Goal: Transaction & Acquisition: Purchase product/service

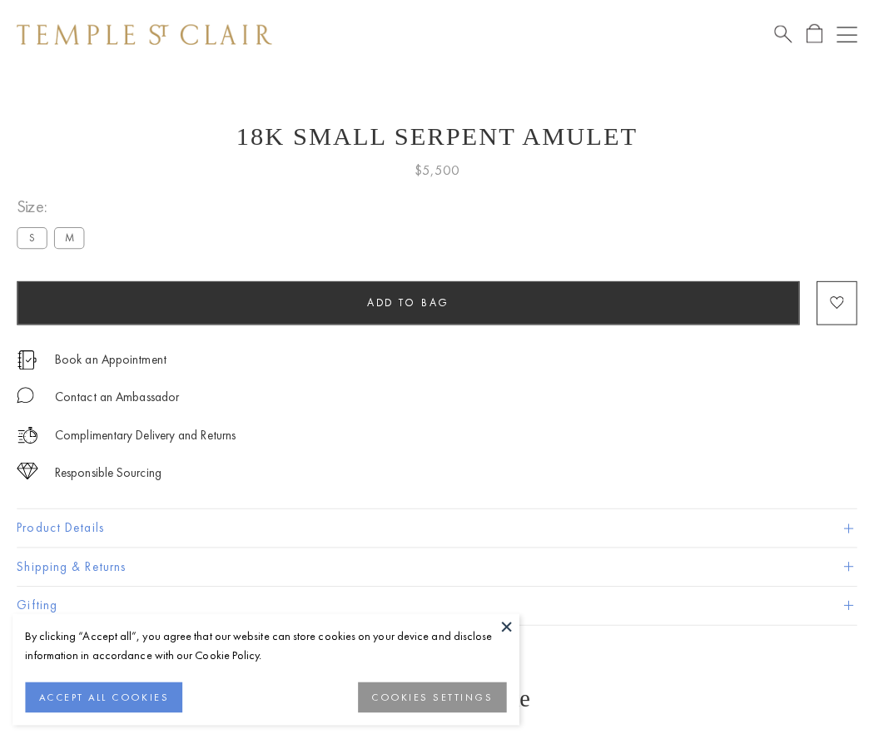
scroll to position [67, 0]
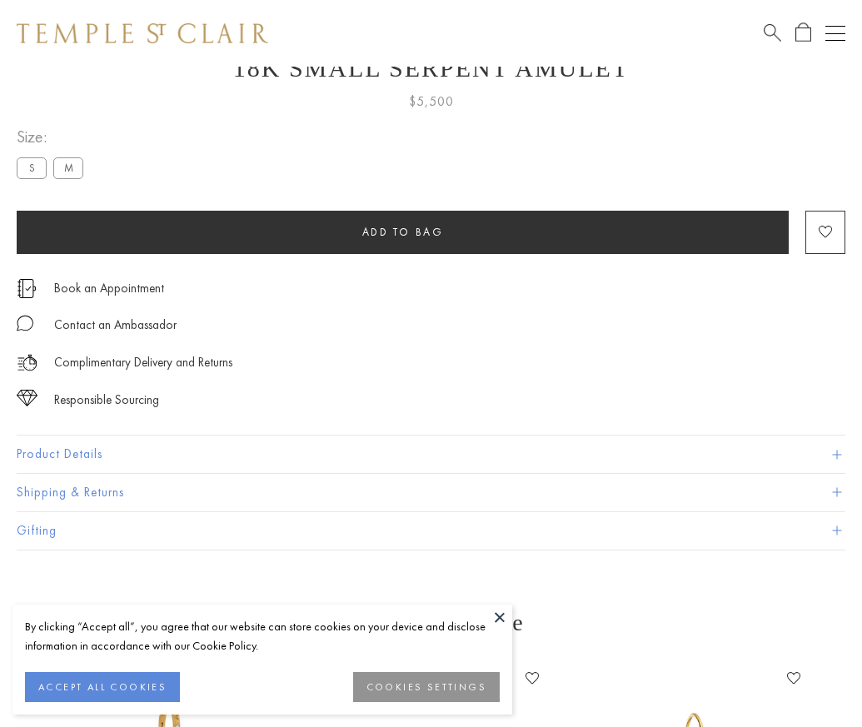
click at [402, 231] on span "Add to bag" at bounding box center [403, 232] width 82 height 14
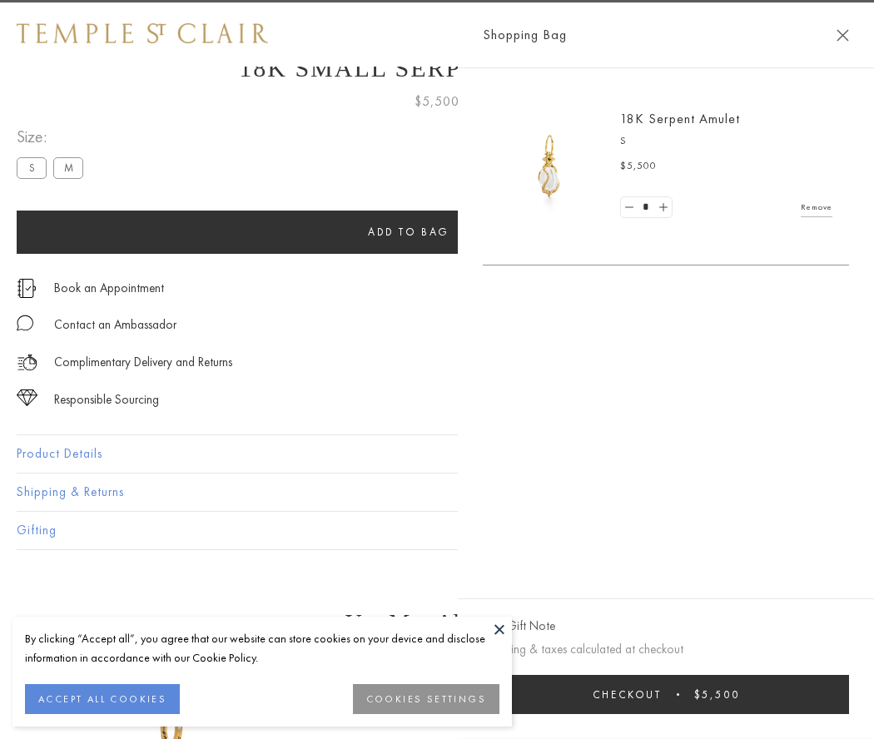
click at [666, 694] on button "Checkout $5,500" at bounding box center [666, 694] width 366 height 39
